Goal: Transaction & Acquisition: Subscribe to service/newsletter

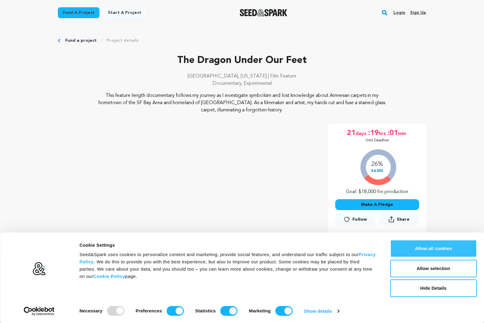
click at [441, 249] on button "Allow all cookies" at bounding box center [433, 249] width 87 height 18
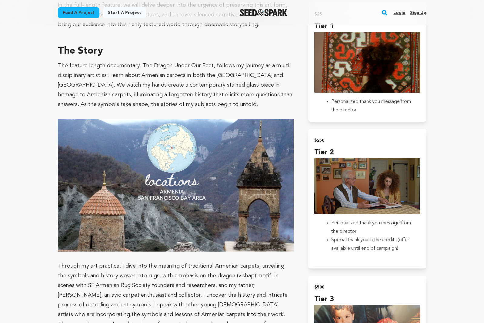
scroll to position [275, 0]
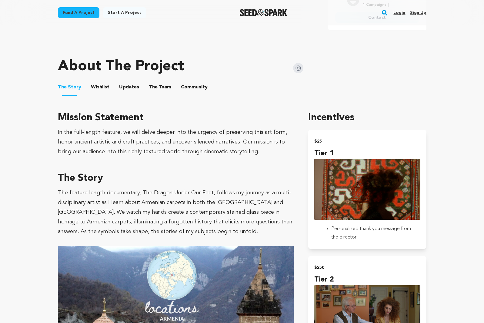
click at [96, 89] on button "Wishlist" at bounding box center [100, 88] width 15 height 15
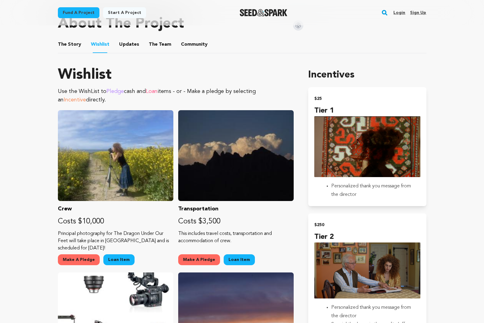
scroll to position [284, 0]
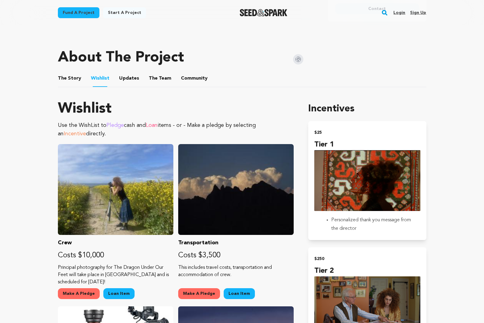
click at [122, 78] on button "Updates" at bounding box center [129, 79] width 15 height 15
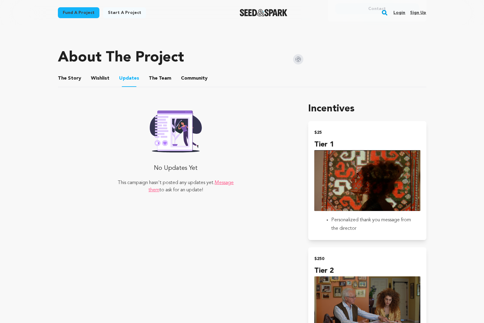
click at [153, 78] on button "The Team" at bounding box center [160, 79] width 15 height 15
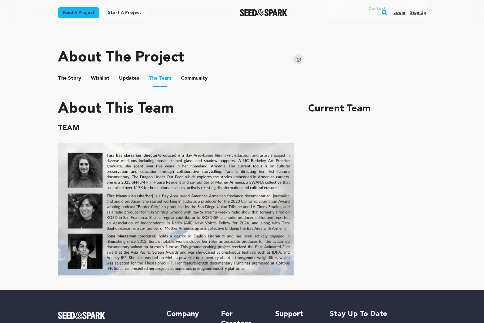
click at [189, 78] on button "Community" at bounding box center [194, 79] width 15 height 15
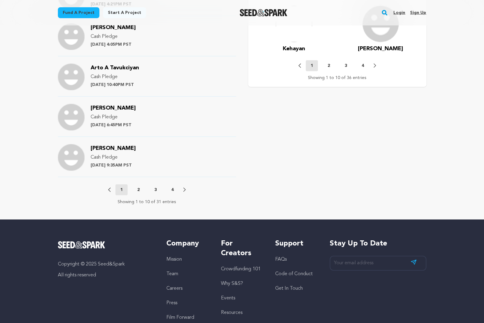
scroll to position [621, 0]
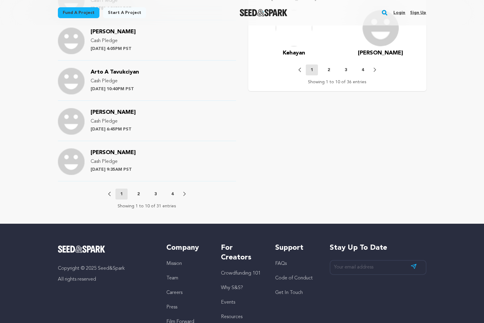
click at [141, 193] on button "2" at bounding box center [138, 194] width 12 height 6
click at [156, 194] on p "3" at bounding box center [155, 194] width 2 height 6
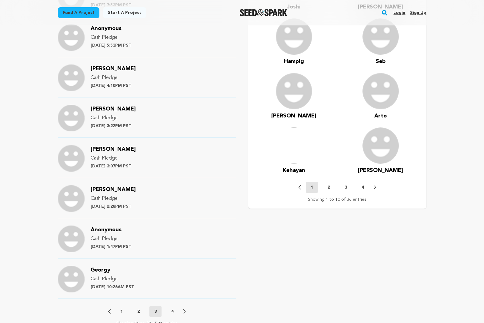
scroll to position [590, 0]
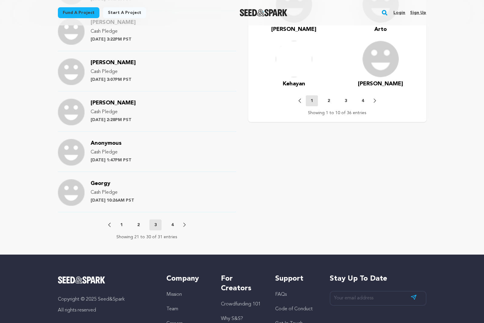
click at [173, 224] on p "4" at bounding box center [172, 225] width 2 height 6
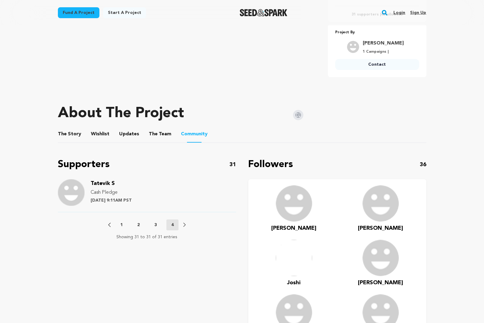
click at [121, 225] on p "1" at bounding box center [121, 225] width 2 height 6
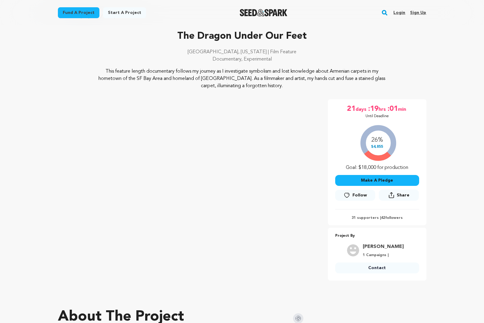
scroll to position [0, 0]
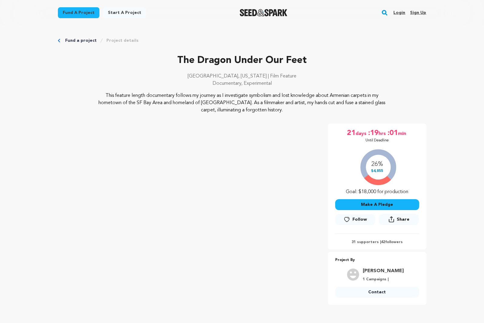
click at [353, 220] on span "Follow" at bounding box center [359, 220] width 15 height 6
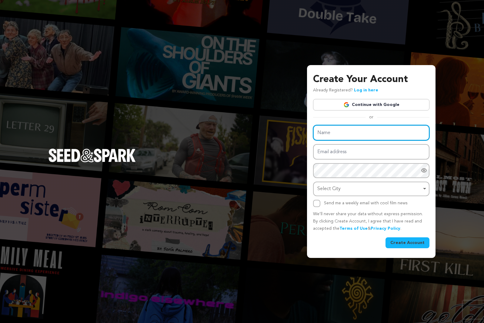
click at [333, 135] on input "Name" at bounding box center [371, 132] width 116 height 15
click at [332, 134] on input "Name" at bounding box center [371, 132] width 116 height 15
click at [328, 128] on input "Name" at bounding box center [371, 132] width 116 height 15
